Goal: Information Seeking & Learning: Learn about a topic

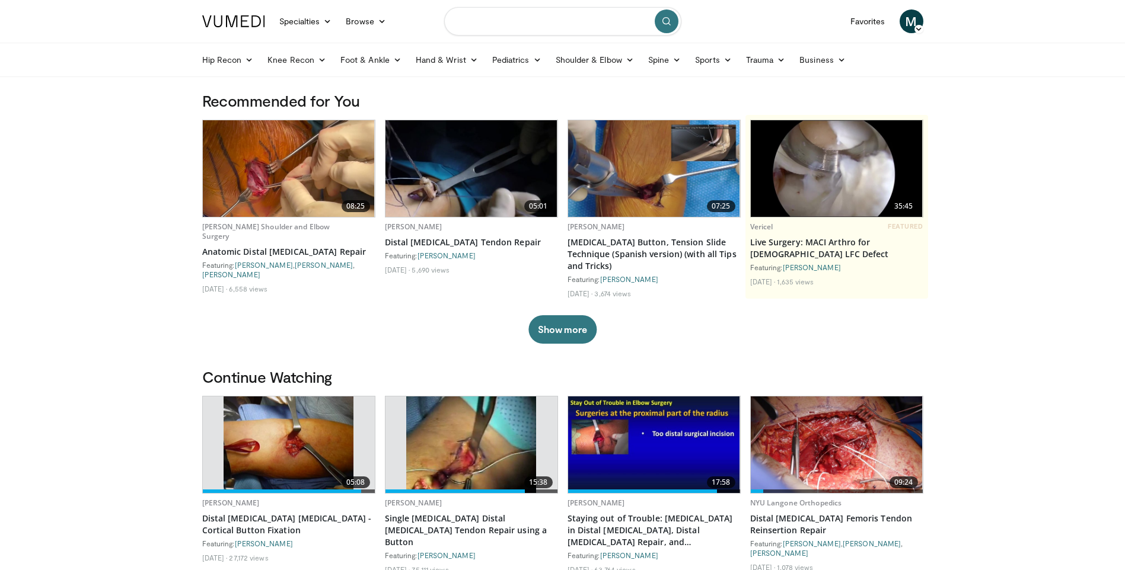
click at [535, 26] on input "Search topics, interventions" at bounding box center [562, 21] width 237 height 28
type input "**********"
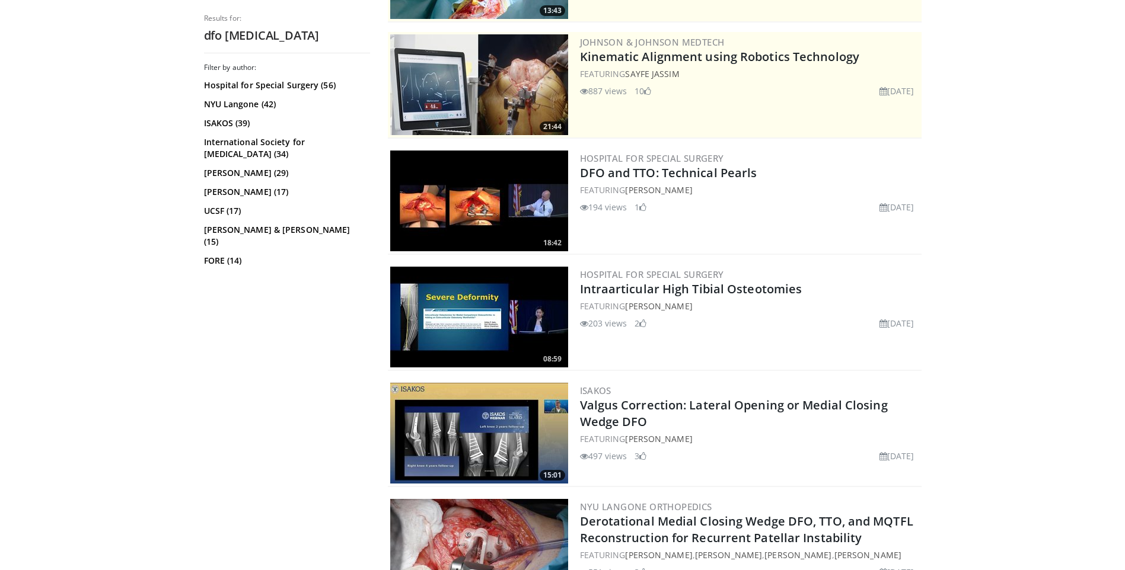
scroll to position [237, 0]
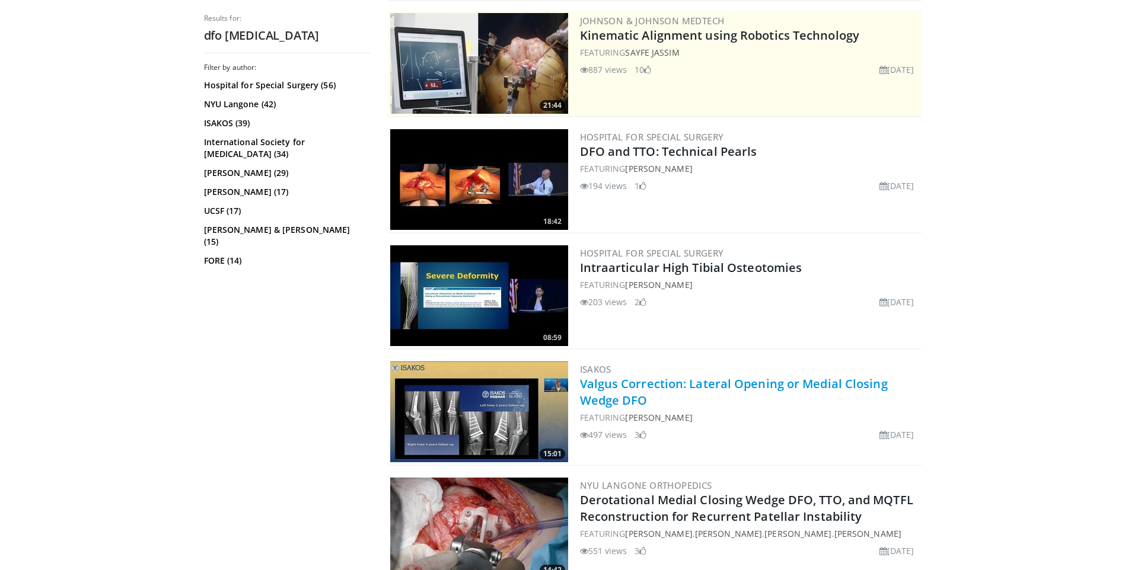
click at [715, 382] on link "Valgus Correction: Lateral Opening or Medial Closing Wedge DFO" at bounding box center [734, 392] width 308 height 33
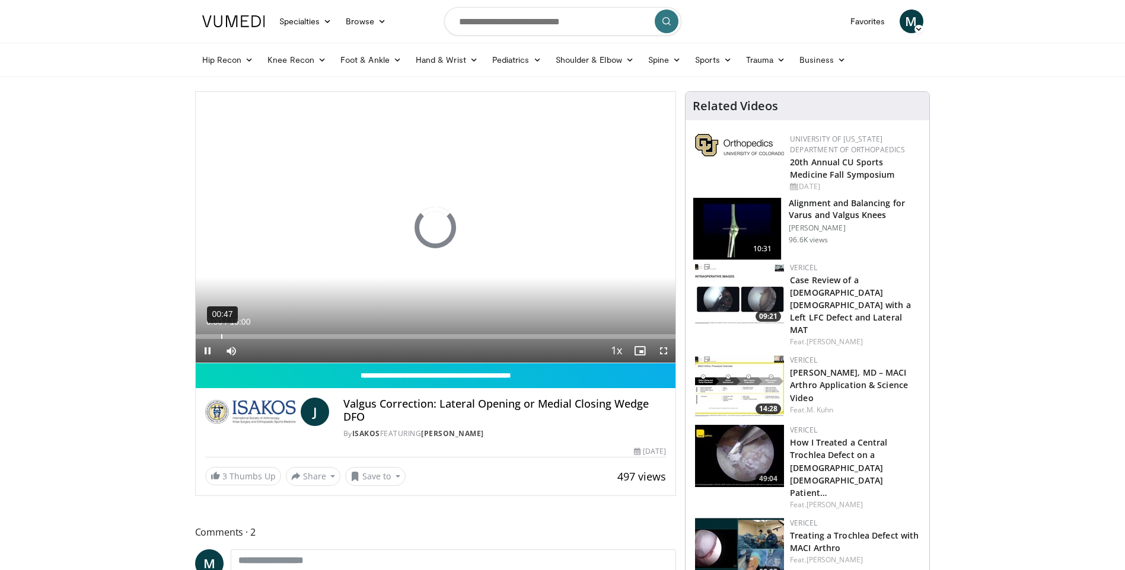
click at [221, 336] on div "00:47" at bounding box center [221, 336] width 1 height 5
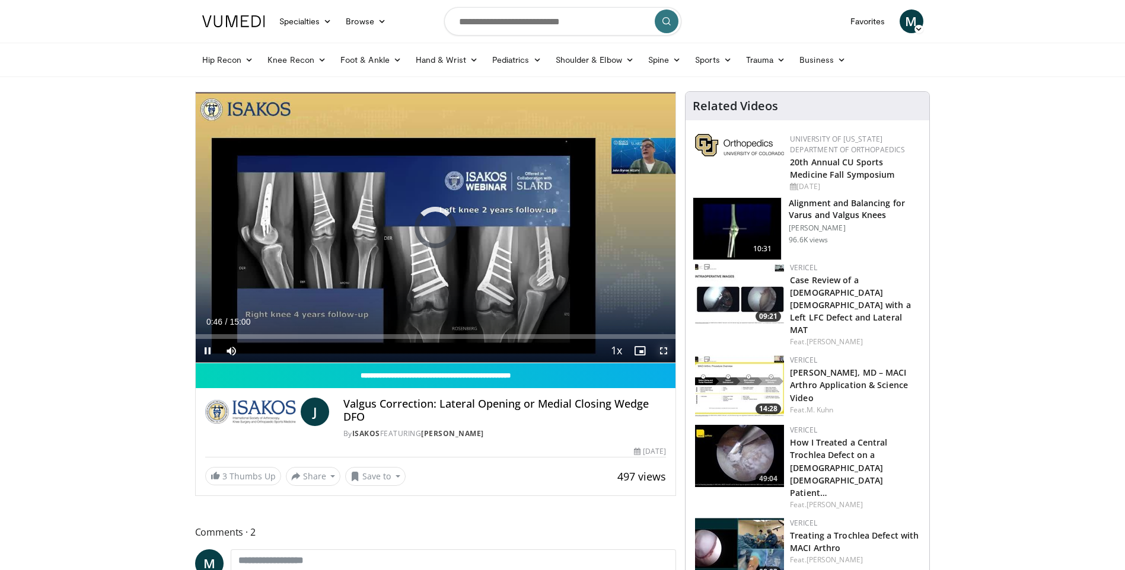
drag, startPoint x: 665, startPoint y: 351, endPoint x: 668, endPoint y: 395, distance: 43.9
click at [665, 351] on span "Video Player" at bounding box center [664, 351] width 24 height 24
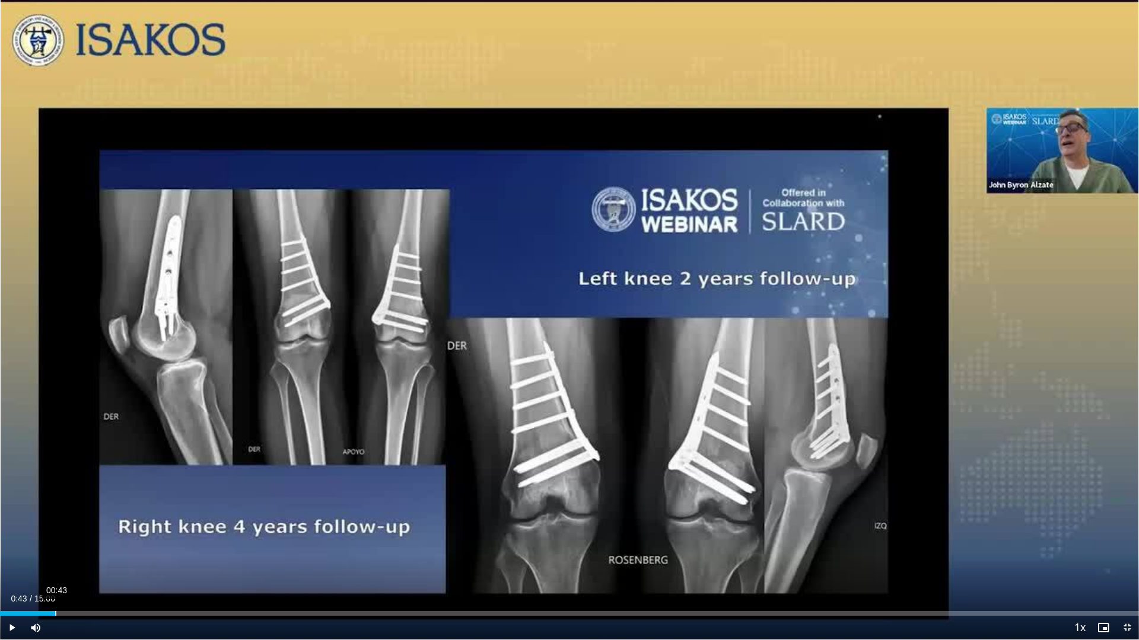
click at [55, 570] on div "00:43" at bounding box center [55, 613] width 1 height 5
click at [68, 570] on div "00:53" at bounding box center [68, 613] width 1 height 5
click at [39, 570] on div "Loaded : 0% 00:31 00:30" at bounding box center [569, 610] width 1139 height 11
click at [62, 570] on div "Loaded : 0% 00:49 00:49" at bounding box center [569, 610] width 1139 height 11
click at [85, 570] on div "Loaded : 0% 01:06 01:07" at bounding box center [569, 613] width 1139 height 5
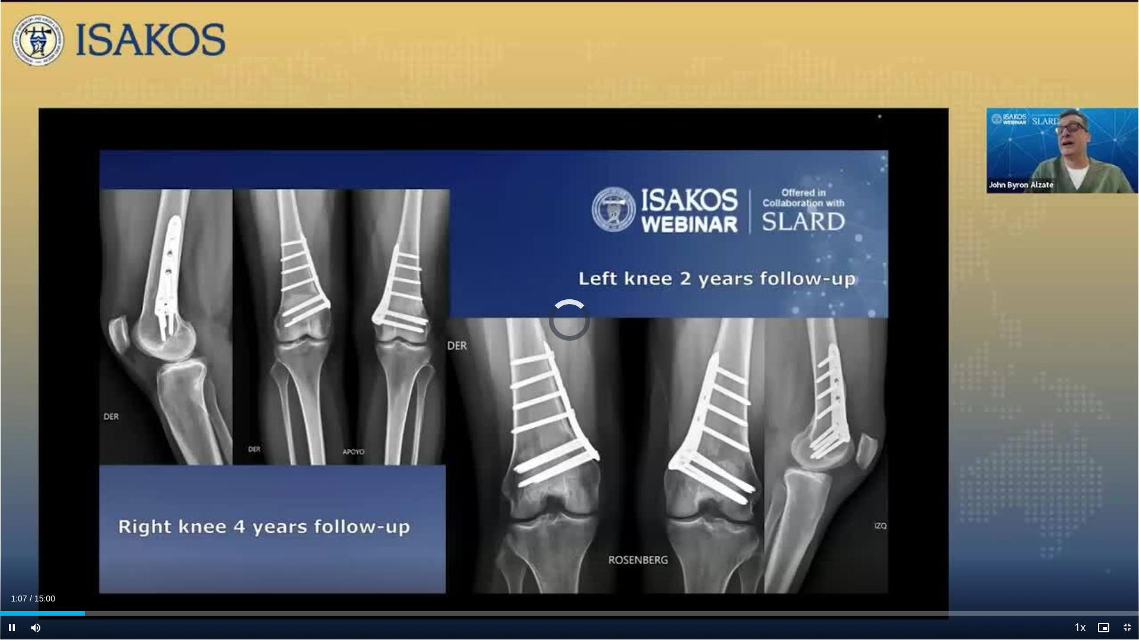
click at [101, 570] on div "Current Time 1:07 / Duration 15:00 Pause Skip Backward Skip Forward Mute Loaded…" at bounding box center [569, 628] width 1139 height 24
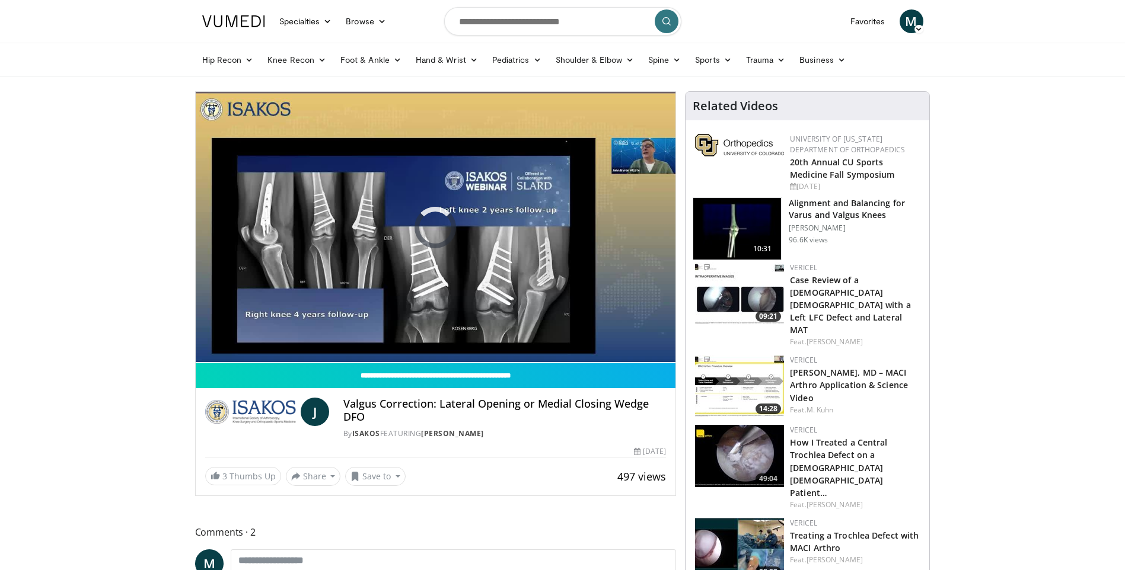
click at [826, 208] on h3 "Alignment and Balancing for Varus and Valgus Knees" at bounding box center [855, 209] width 133 height 24
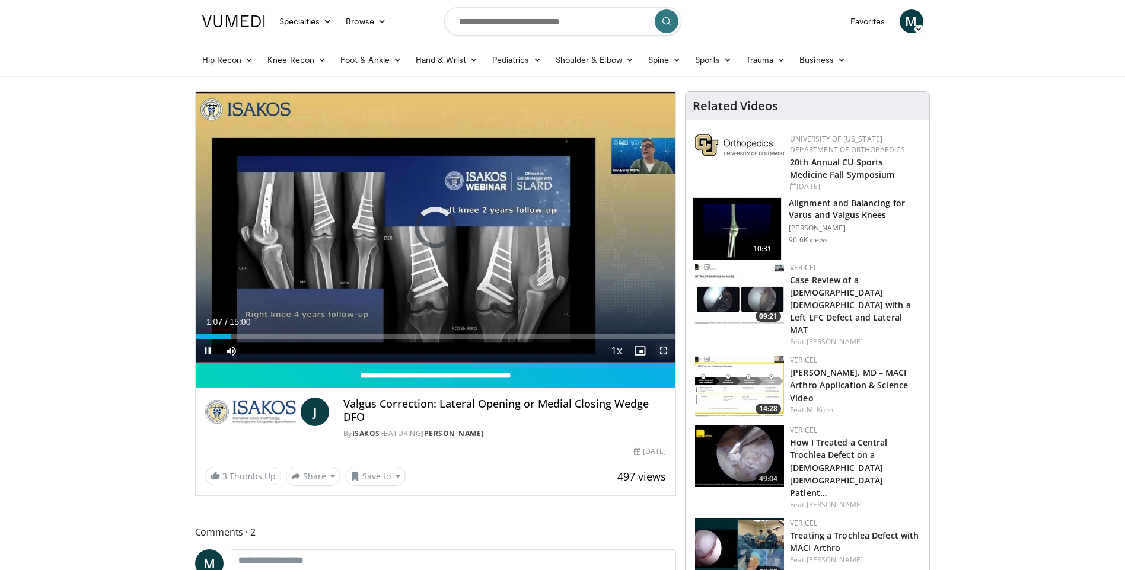
click at [663, 355] on span "Video Player" at bounding box center [664, 351] width 24 height 24
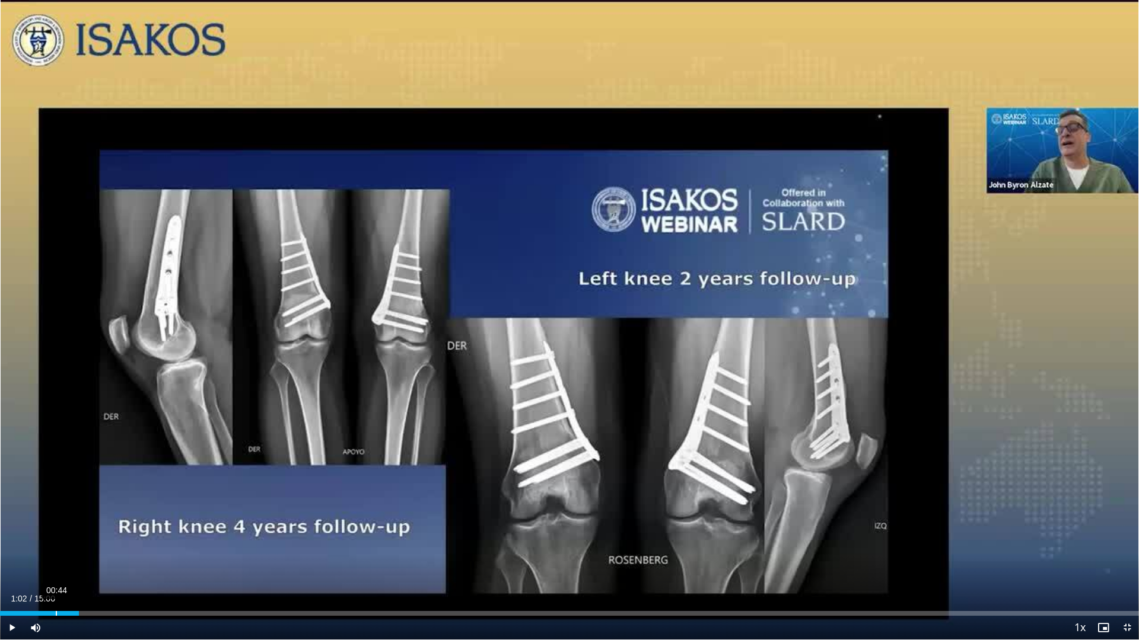
drag, startPoint x: 80, startPoint y: 616, endPoint x: 45, endPoint y: 616, distance: 35.0
click at [45, 570] on div "Loaded : 0% 00:44 00:46" at bounding box center [569, 613] width 1139 height 5
click at [31, 570] on video-js "**********" at bounding box center [569, 320] width 1139 height 640
